Goal: Task Accomplishment & Management: Manage account settings

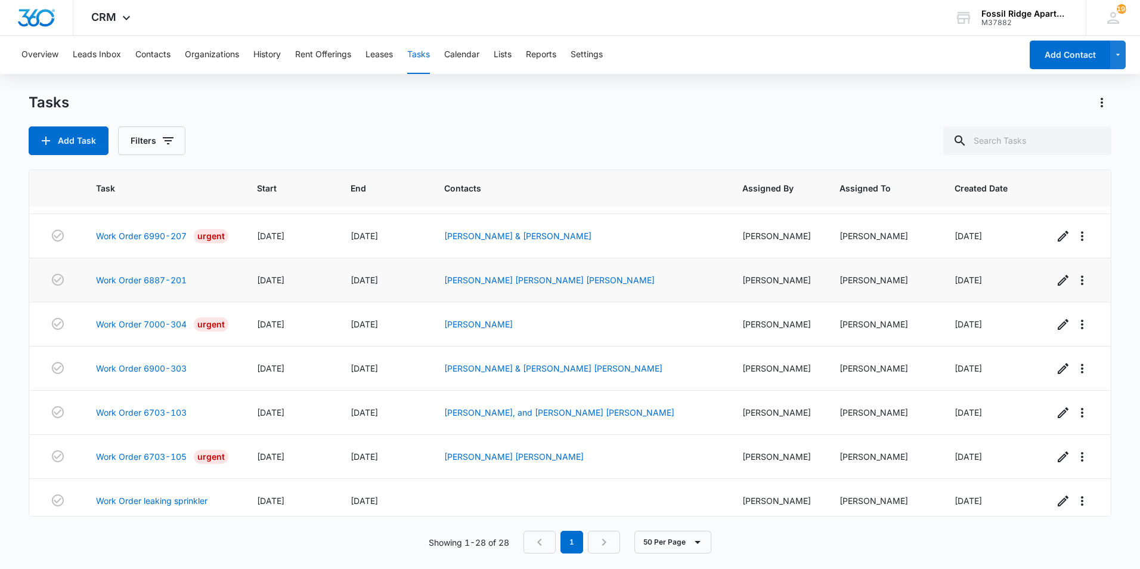
scroll to position [976, 0]
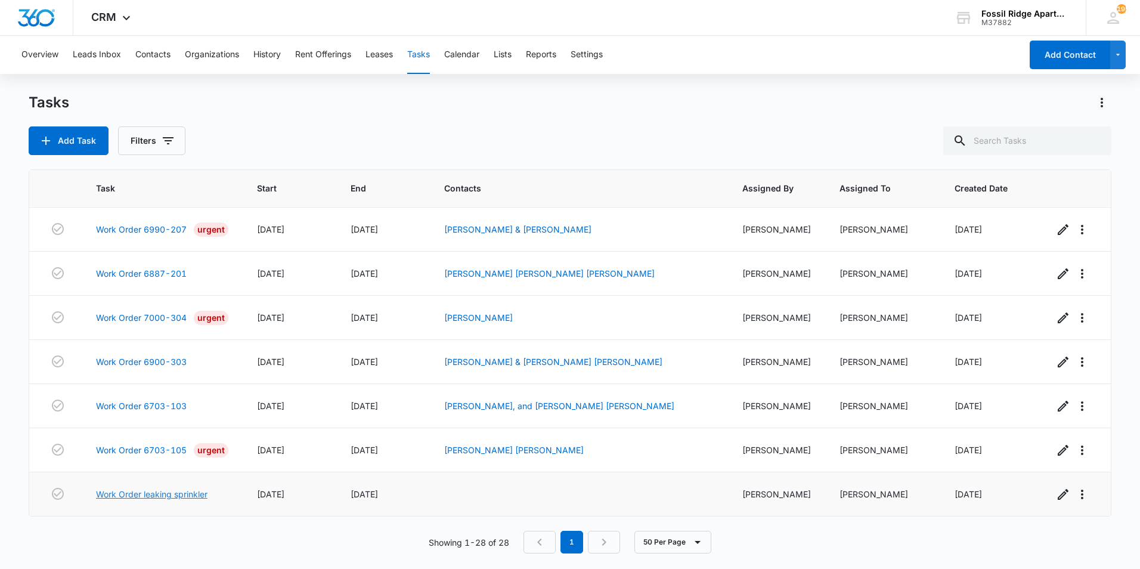
click at [193, 493] on link "Work Order leaking sprinkler" at bounding box center [151, 494] width 111 height 13
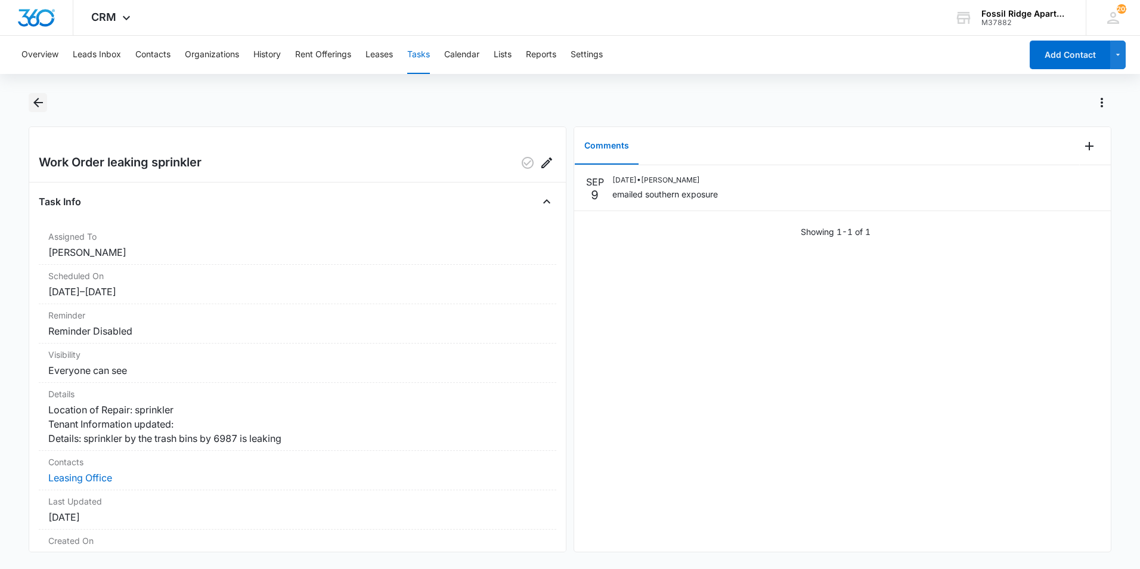
click at [35, 102] on icon "Back" at bounding box center [38, 103] width 10 height 10
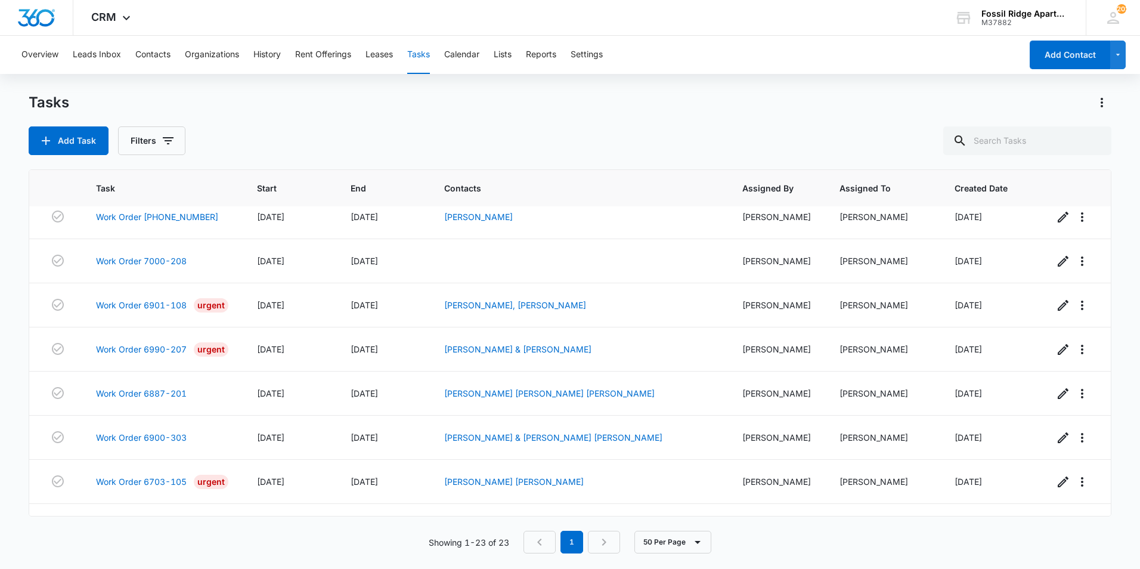
scroll to position [755, 0]
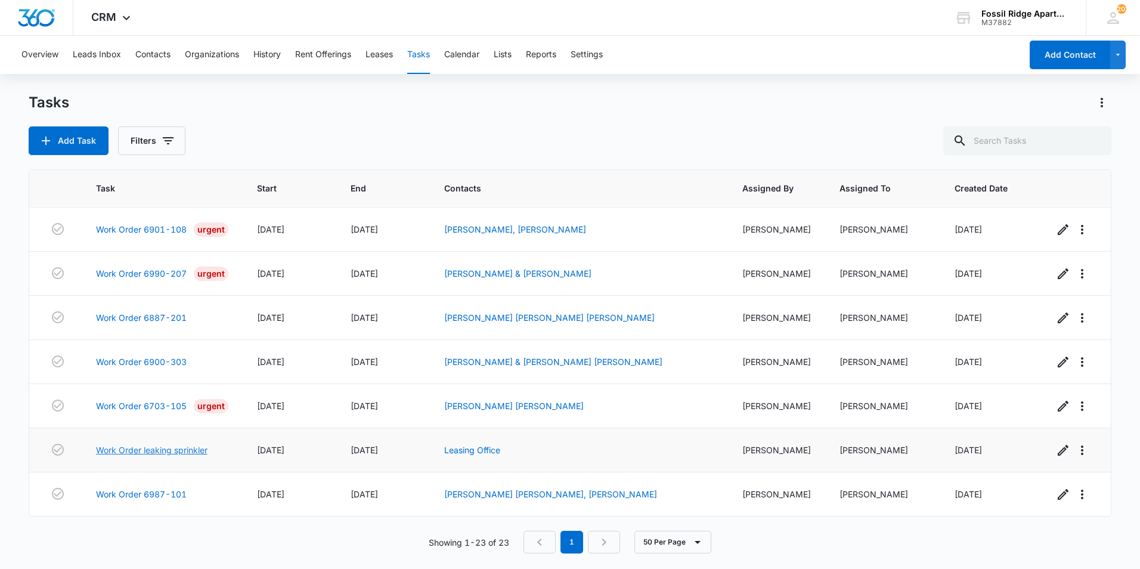
click at [169, 450] on link "Work Order leaking sprinkler" at bounding box center [151, 450] width 111 height 13
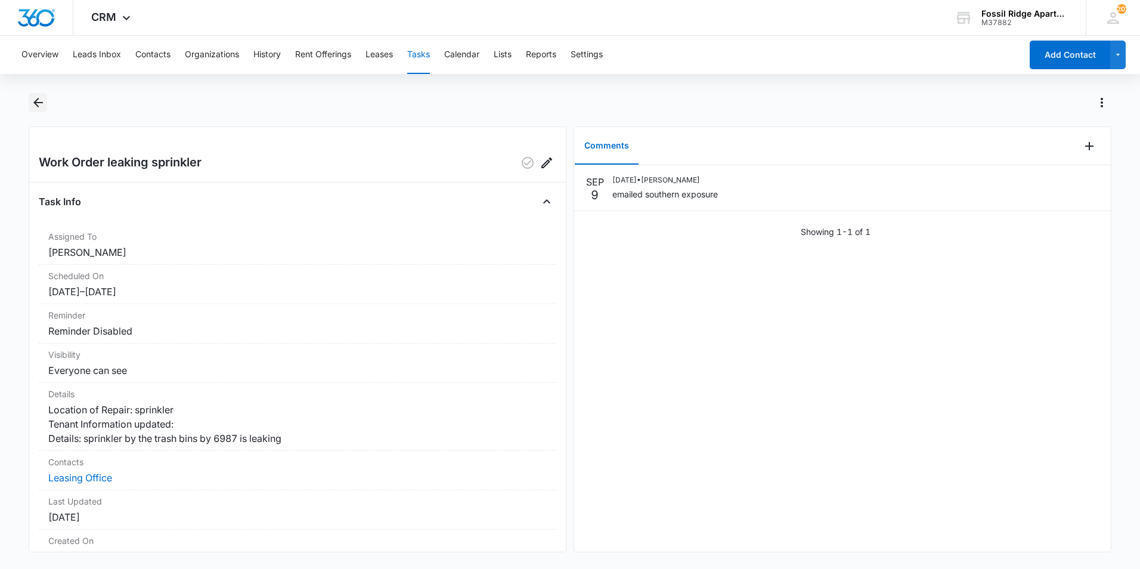
click at [44, 106] on icon "Back" at bounding box center [38, 102] width 14 height 14
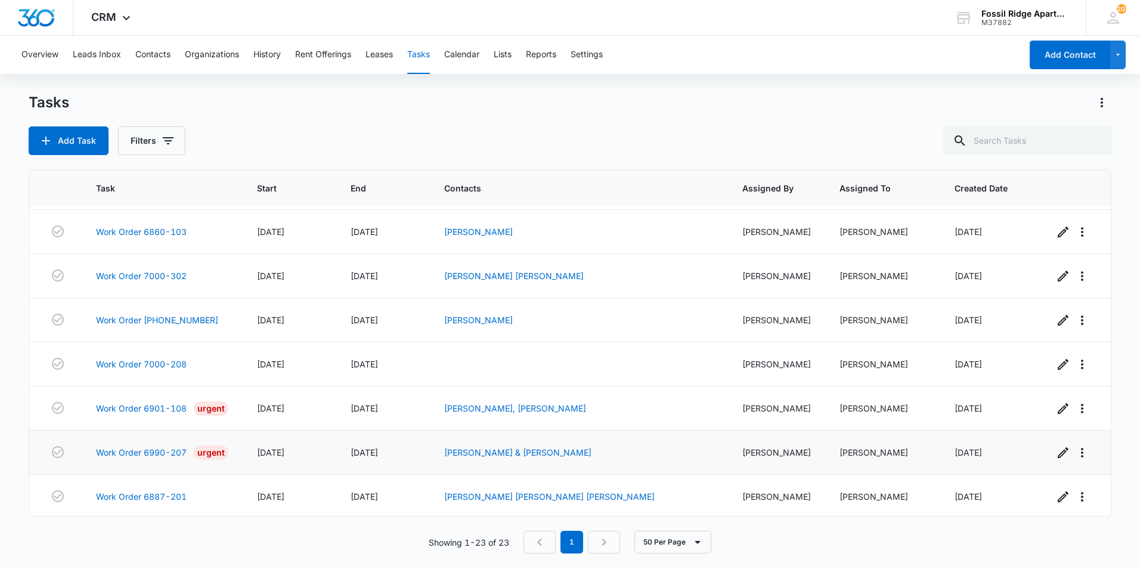
scroll to position [755, 0]
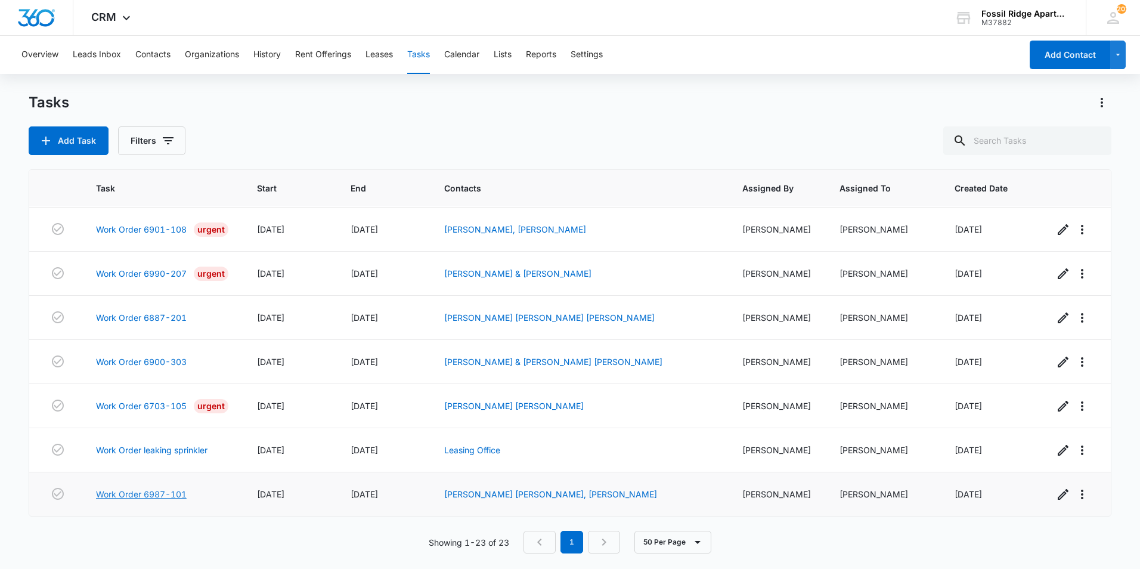
click at [136, 491] on link "Work Order 6987-101" at bounding box center [141, 494] width 91 height 13
